Goal: Transaction & Acquisition: Purchase product/service

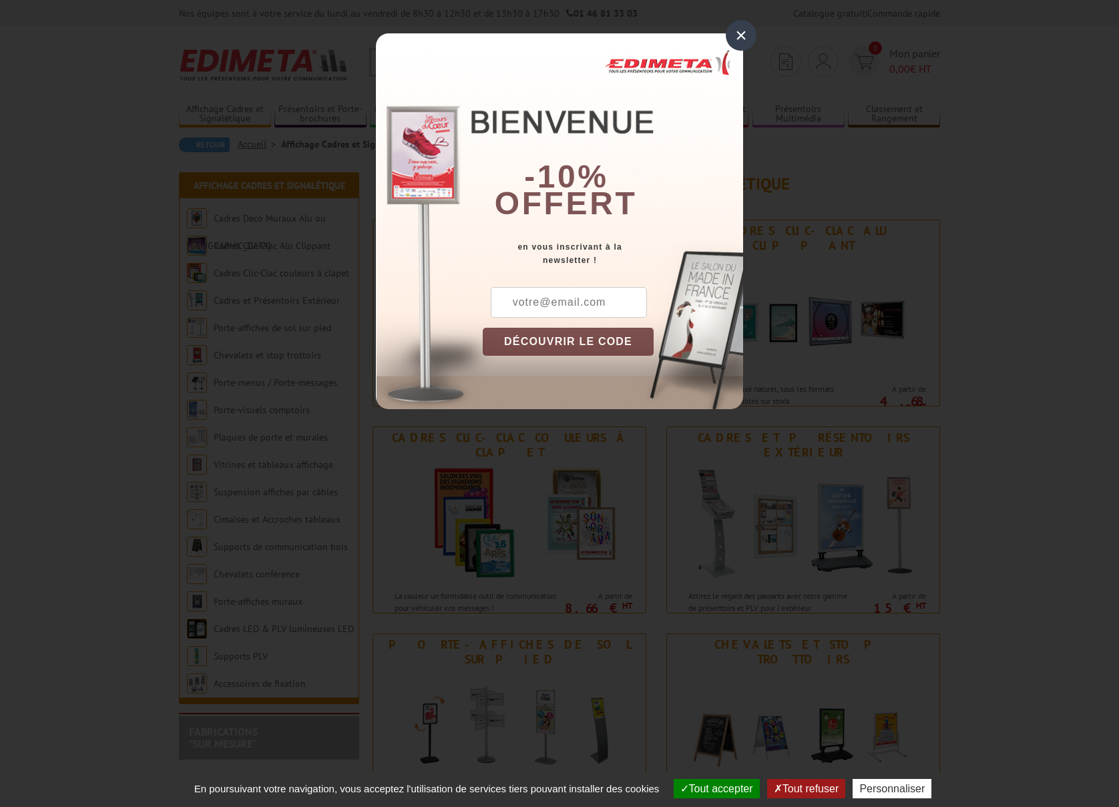
click at [743, 29] on div "×" at bounding box center [741, 35] width 31 height 31
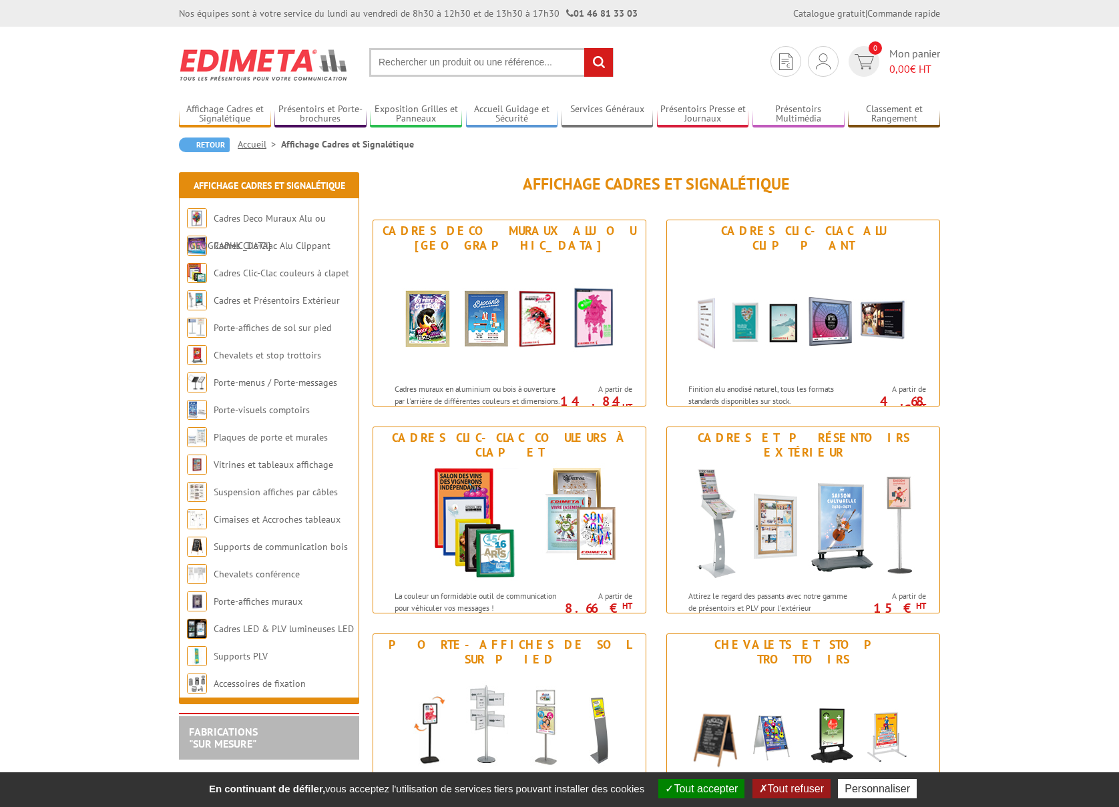
click at [454, 59] on input "text" at bounding box center [491, 62] width 244 height 29
type input "kakimono"
click at [584, 48] on input "rechercher" at bounding box center [598, 62] width 29 height 29
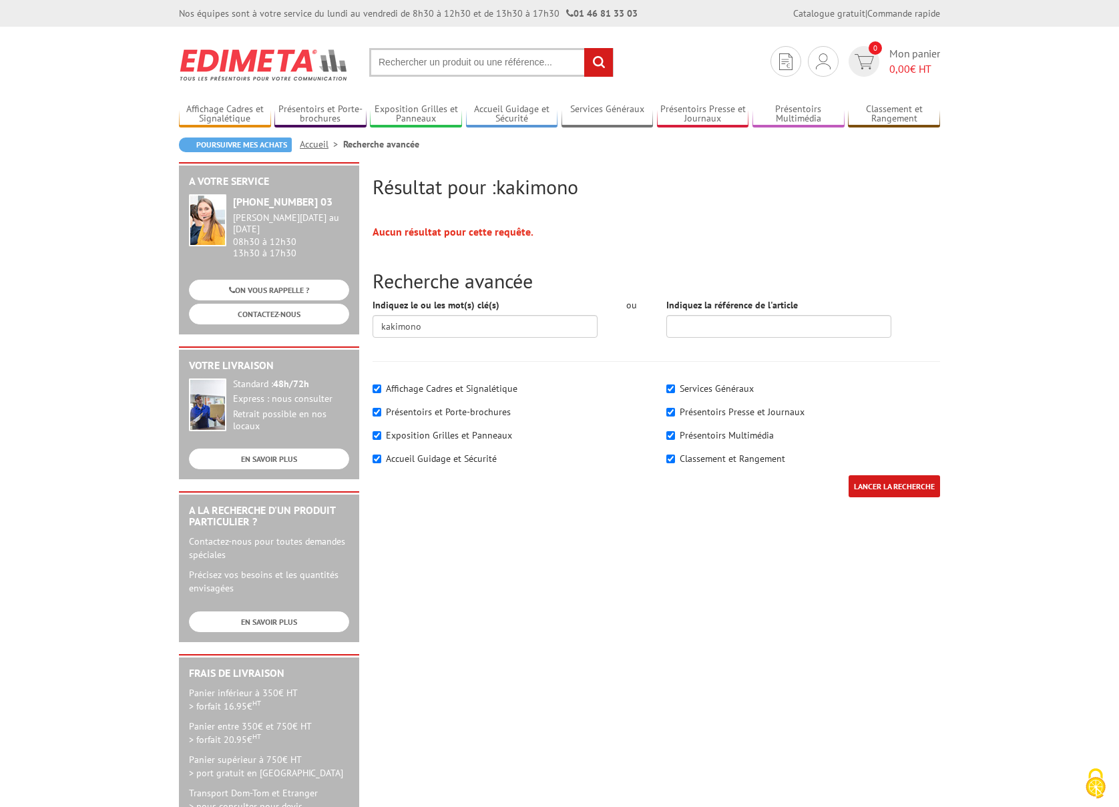
drag, startPoint x: 508, startPoint y: 71, endPoint x: 411, endPoint y: 71, distance: 96.8
click at [412, 71] on input "text" at bounding box center [491, 62] width 244 height 29
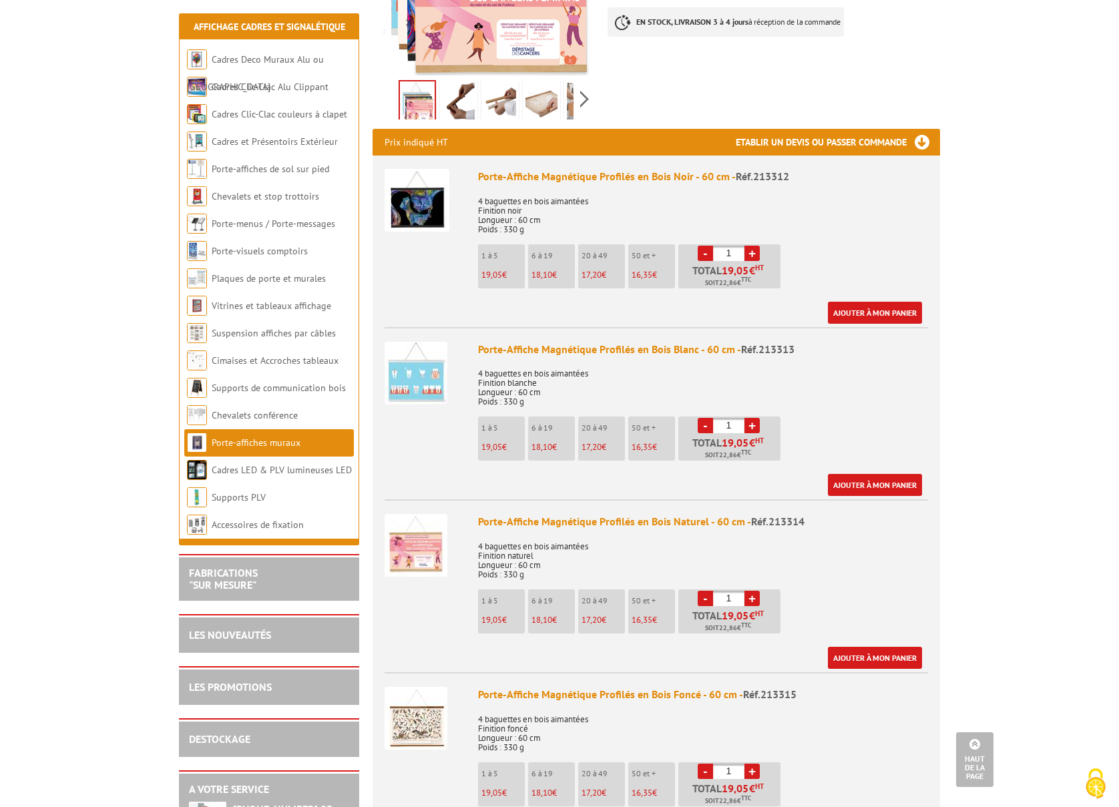
scroll to position [425, 0]
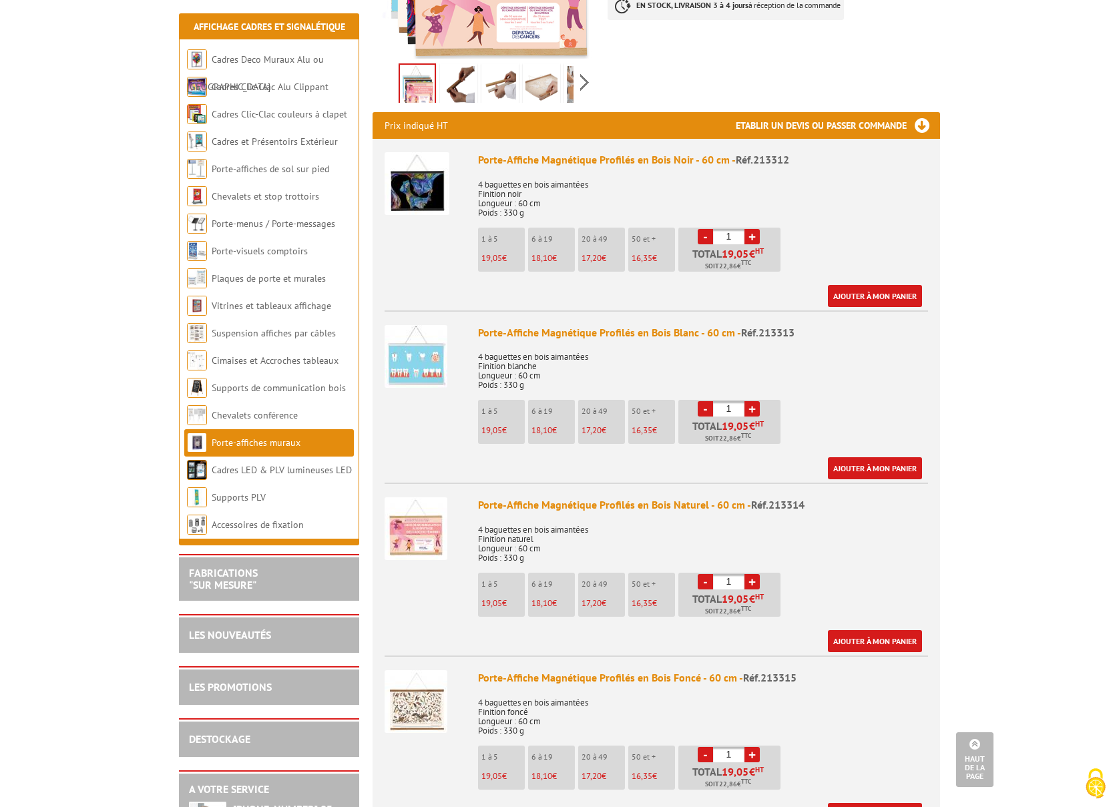
click at [405, 497] on img at bounding box center [416, 528] width 63 height 63
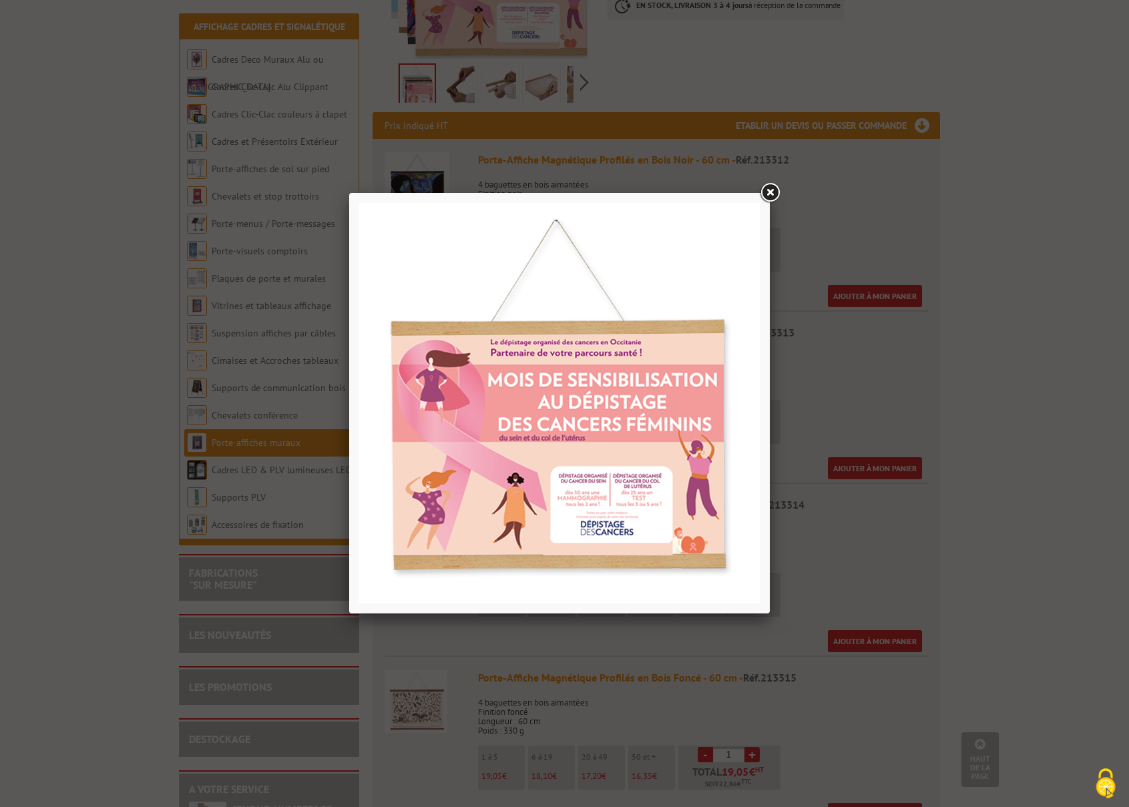
click at [773, 190] on link at bounding box center [770, 193] width 24 height 24
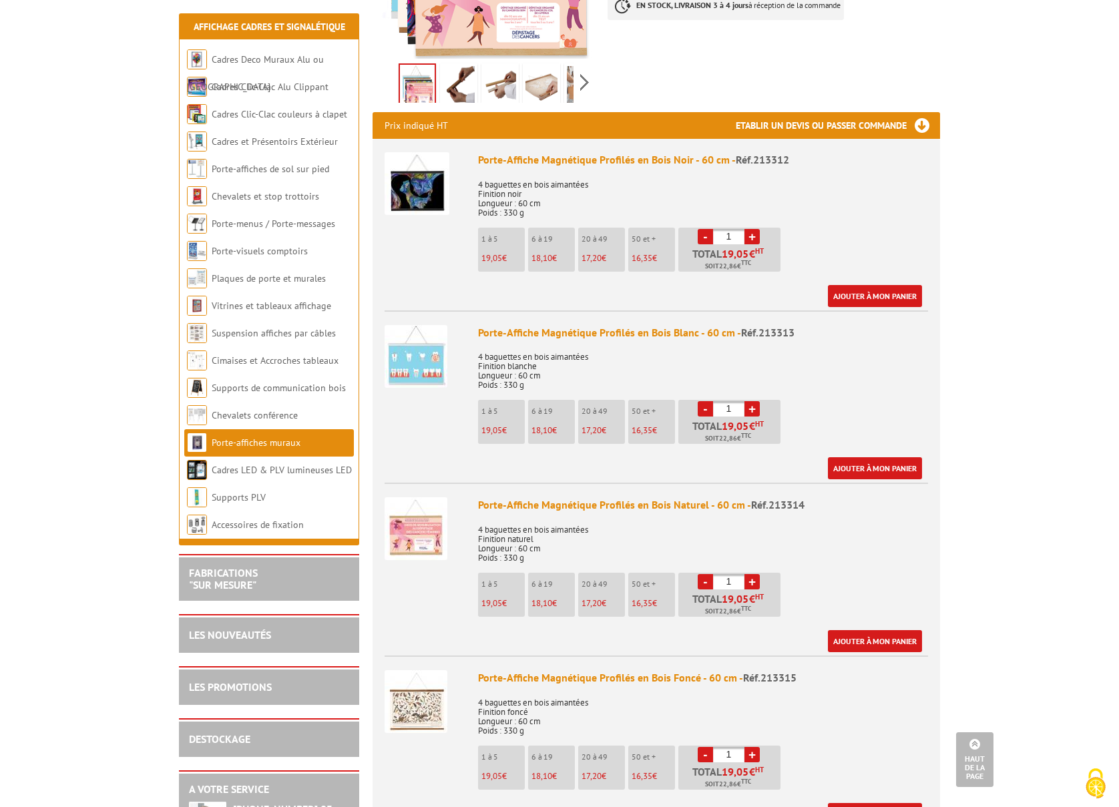
click at [731, 574] on input "1" at bounding box center [728, 581] width 31 height 15
drag, startPoint x: 726, startPoint y: 546, endPoint x: 734, endPoint y: 546, distance: 8.0
click at [734, 574] on input "1" at bounding box center [728, 581] width 31 height 15
type input "10"
drag, startPoint x: 706, startPoint y: 578, endPoint x: 747, endPoint y: 580, distance: 40.8
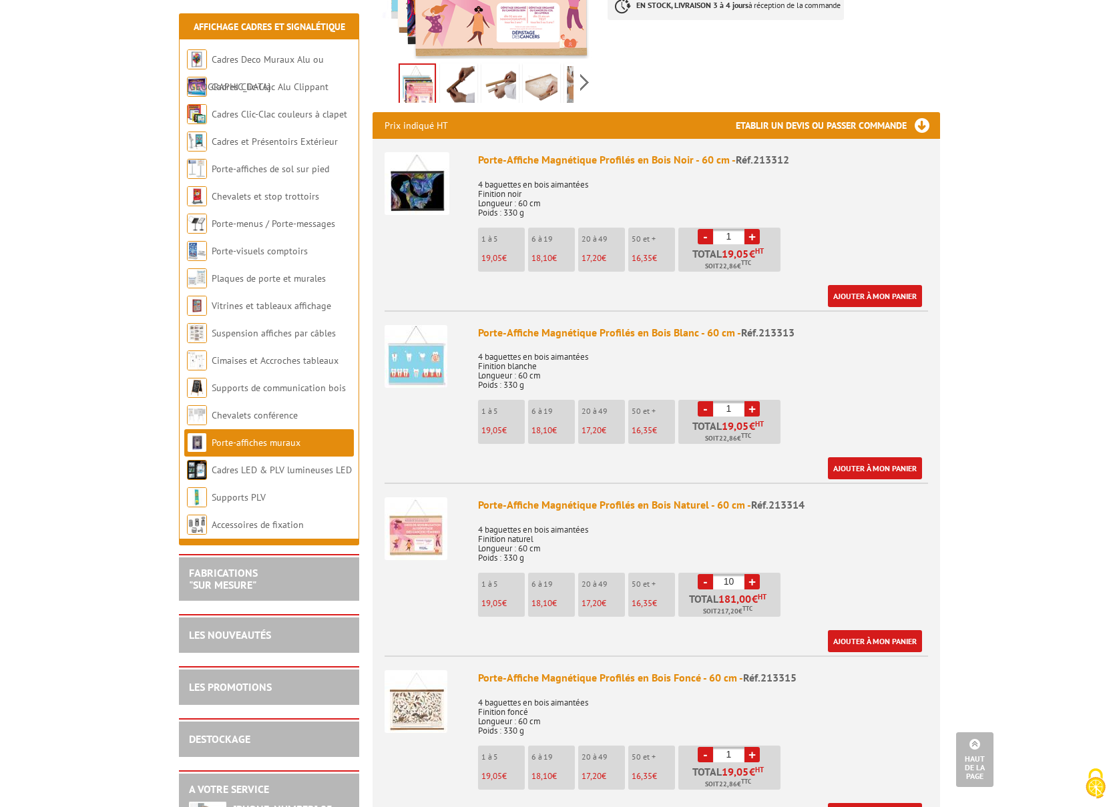
click at [747, 606] on span "Soit 217,20 € TTC" at bounding box center [727, 611] width 49 height 11
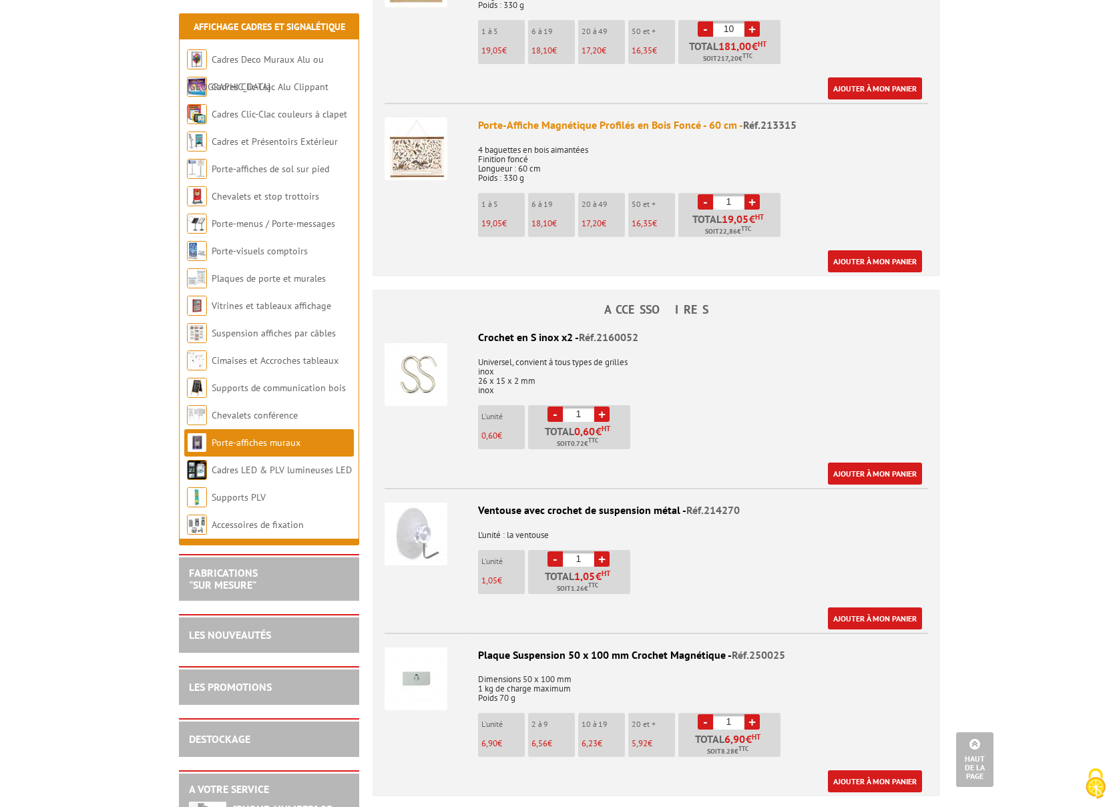
scroll to position [0, 0]
